Goal: Transaction & Acquisition: Subscribe to service/newsletter

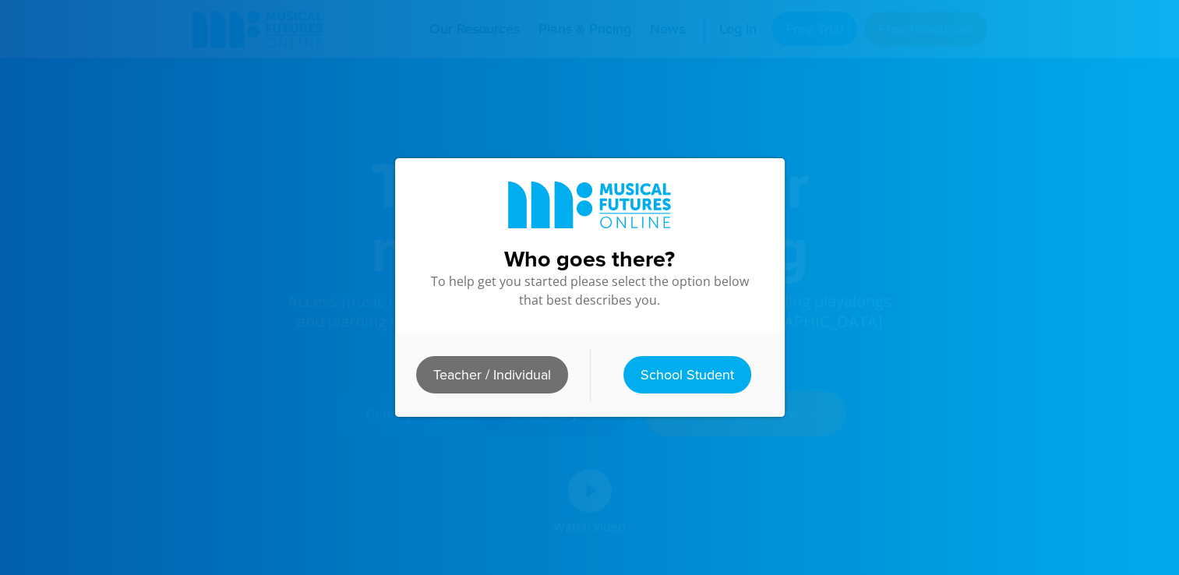
click at [516, 367] on link "Teacher / Individual" at bounding box center [492, 374] width 152 height 37
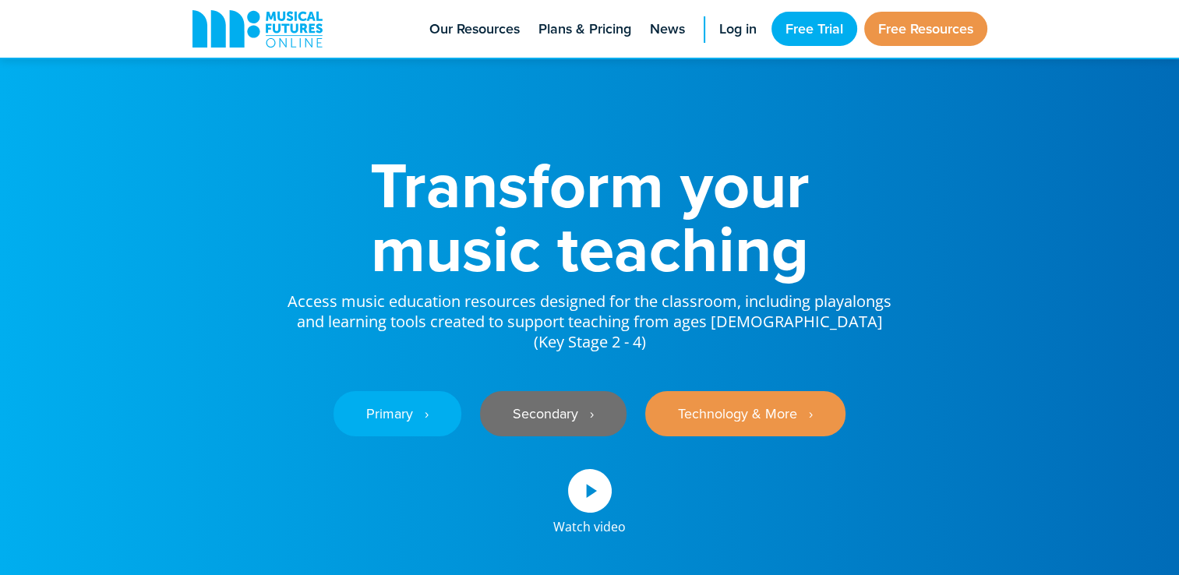
click at [558, 394] on link "Secondary ‎‏‏‎ ‎ ›" at bounding box center [553, 413] width 146 height 45
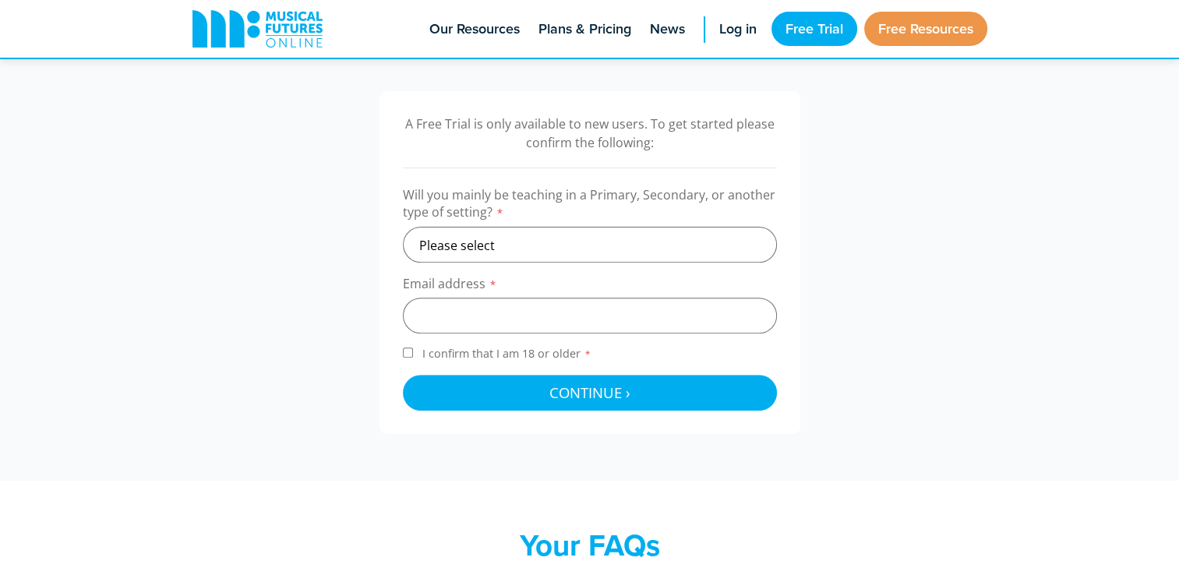
scroll to position [475, 0]
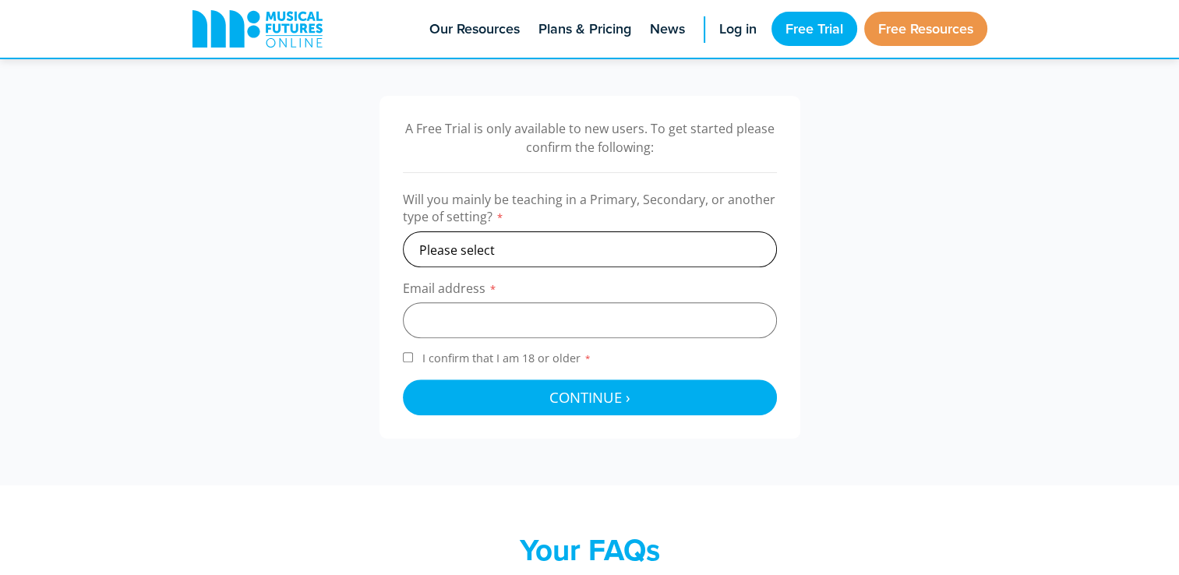
click at [552, 245] on select "Please select Primary Secondary Other" at bounding box center [590, 249] width 374 height 36
select select "secondary"
click at [403, 231] on select "Please select Primary Secondary Other" at bounding box center [590, 249] width 374 height 36
click at [480, 324] on input "email" at bounding box center [590, 320] width 374 height 36
type input "lucy.ebdon@bowman-cit.co.uk"
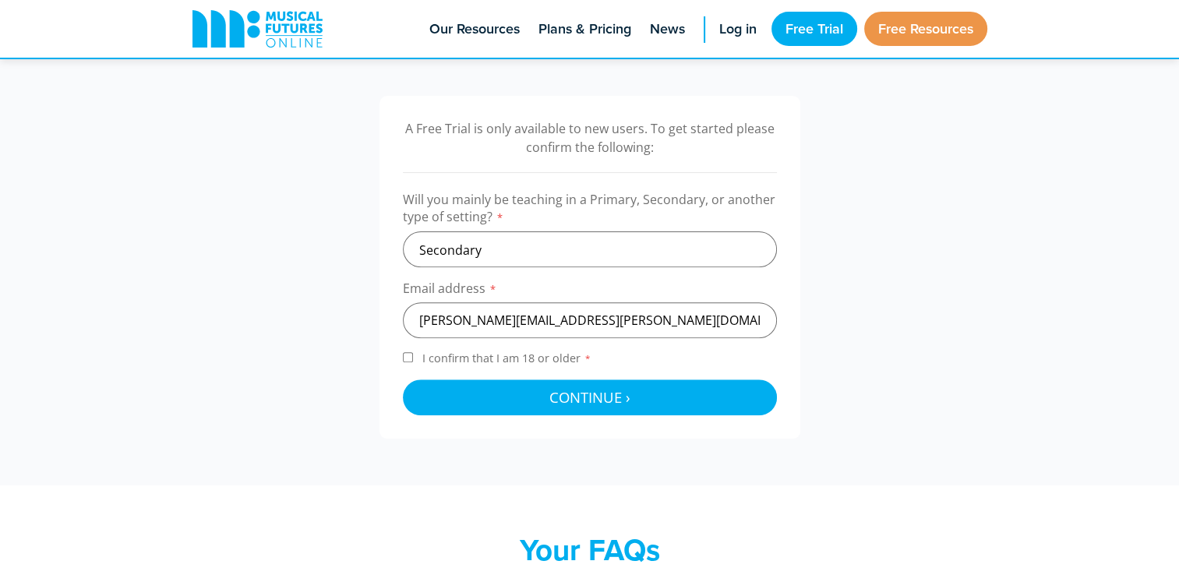
click at [430, 358] on span "I confirm that I am 18 or older *" at bounding box center [506, 358] width 175 height 15
click at [413, 358] on input "I confirm that I am 18 or older *" at bounding box center [408, 357] width 10 height 10
click at [414, 354] on label "I confirm that I am 18 or older *" at bounding box center [590, 361] width 374 height 21
click at [413, 354] on input "I confirm that I am 18 or older *" at bounding box center [408, 357] width 10 height 10
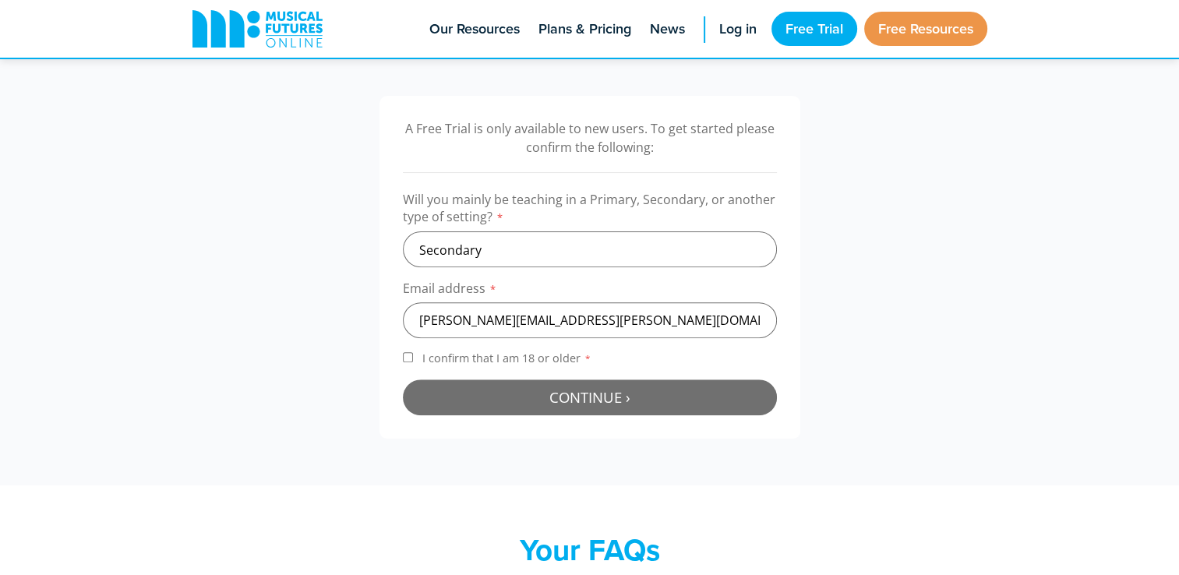
click at [488, 386] on button "Continue › Checking your details..." at bounding box center [590, 397] width 374 height 36
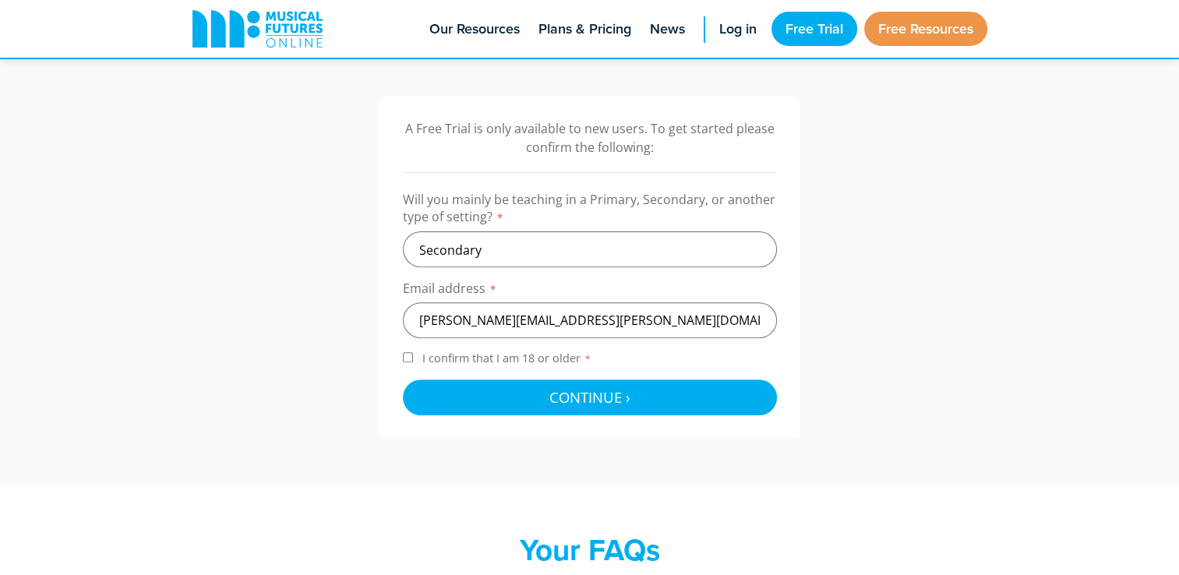
click at [407, 354] on input "I confirm that I am 18 or older *" at bounding box center [408, 357] width 10 height 10
checkbox input "true"
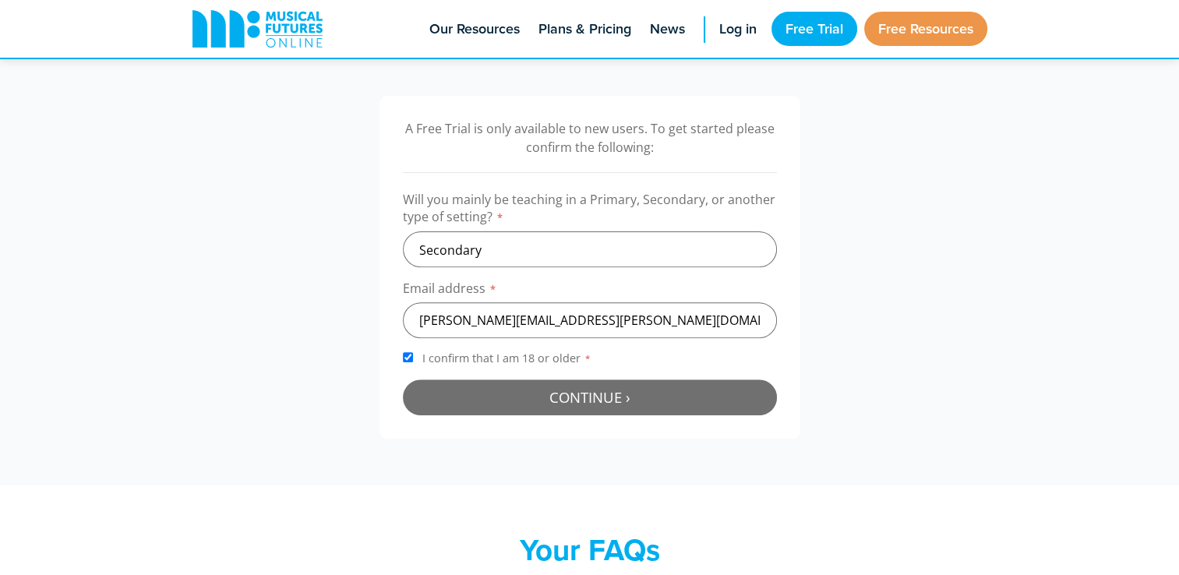
click at [601, 390] on span "Continue ›" at bounding box center [589, 396] width 81 height 19
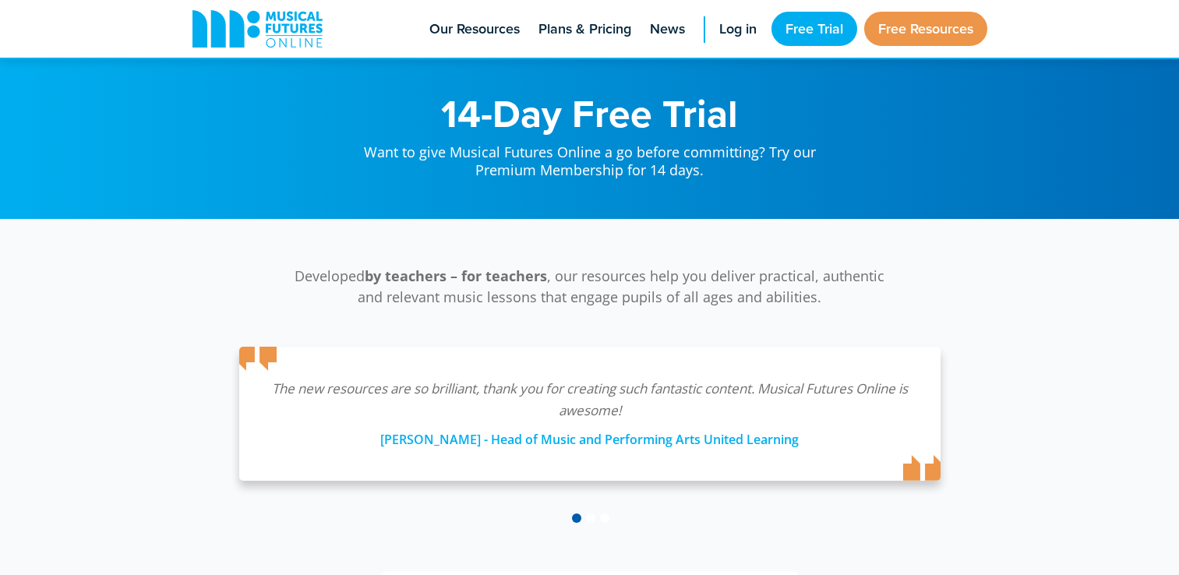
scroll to position [509, 0]
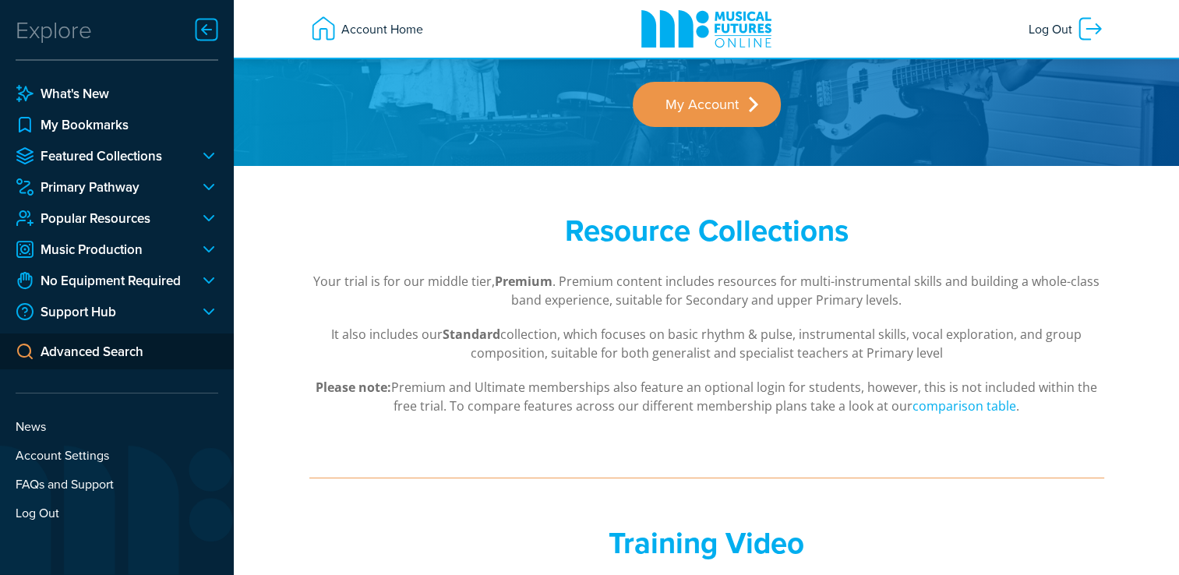
scroll to position [121, 0]
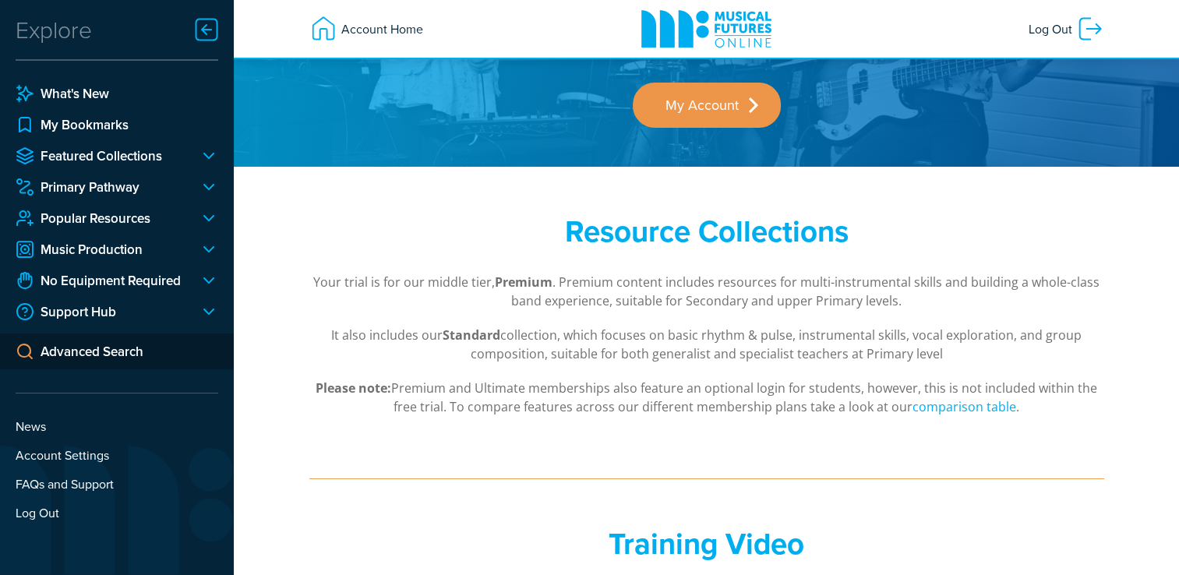
click at [203, 156] on div at bounding box center [202, 155] width 31 height 19
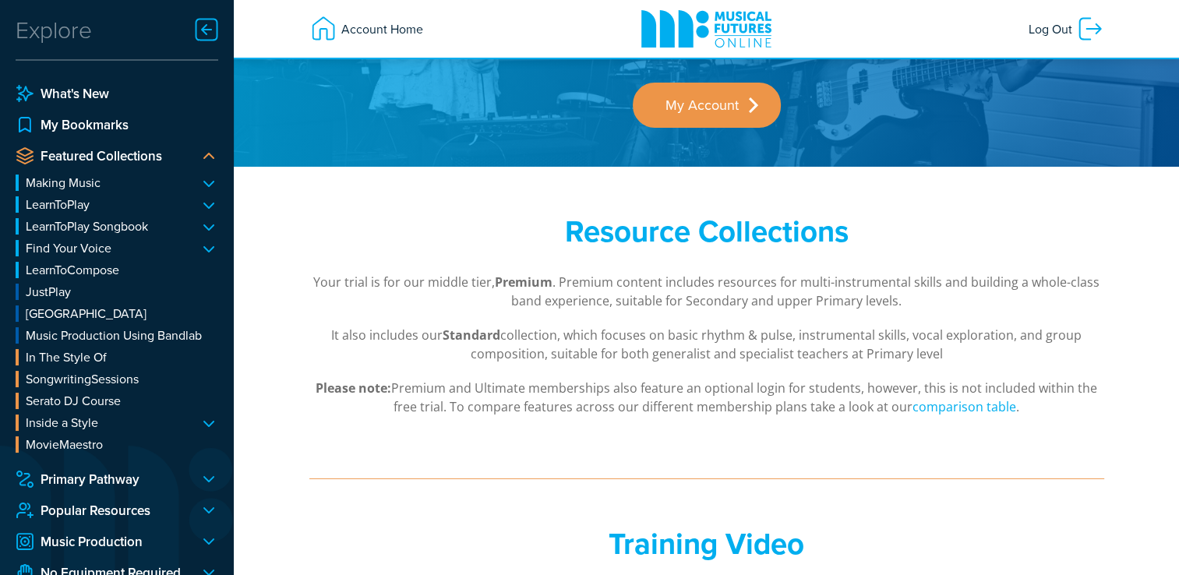
click at [279, 238] on div "Resource Collections Your trial is for our middle tier, Premium . Premium conte…" at bounding box center [706, 315] width 945 height 296
click at [209, 512] on div at bounding box center [202, 510] width 31 height 19
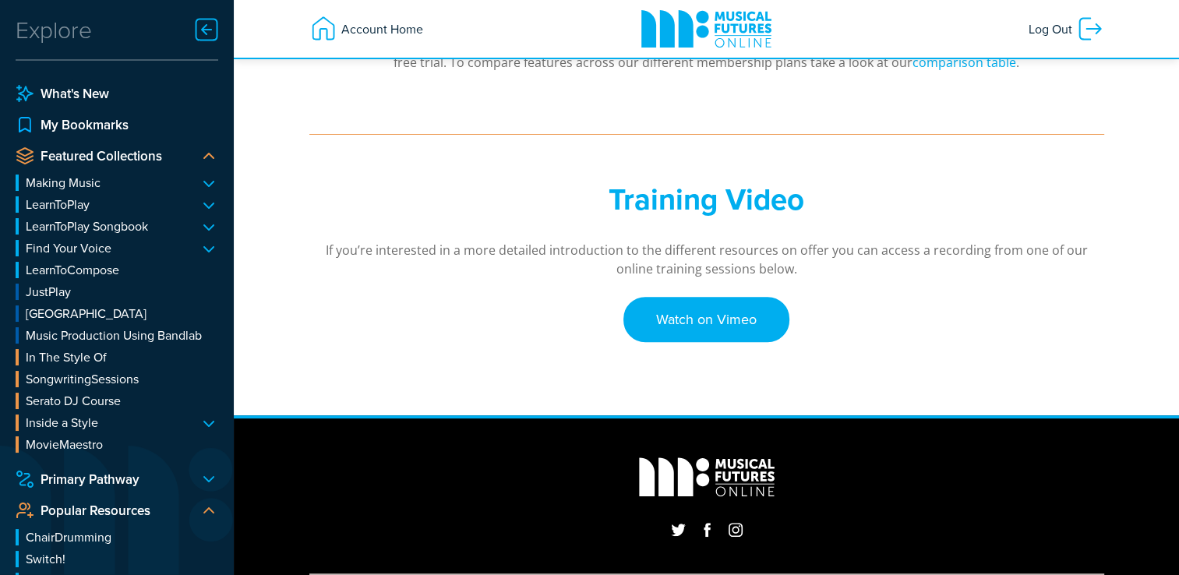
scroll to position [464, 0]
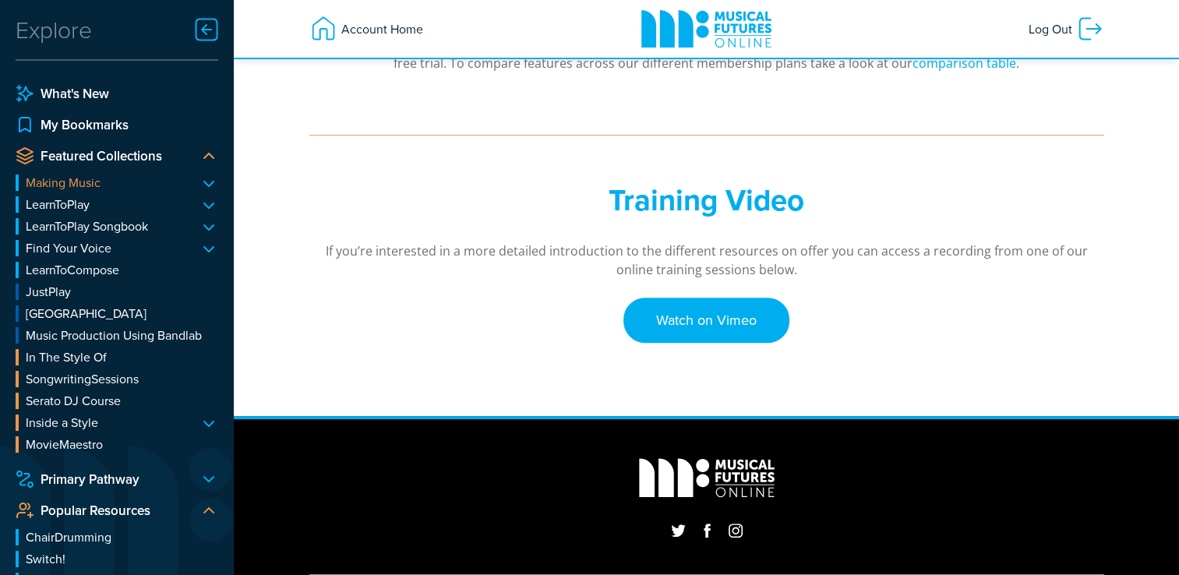
click at [75, 182] on link "Making Music" at bounding box center [117, 183] width 203 height 16
